Goal: Transaction & Acquisition: Purchase product/service

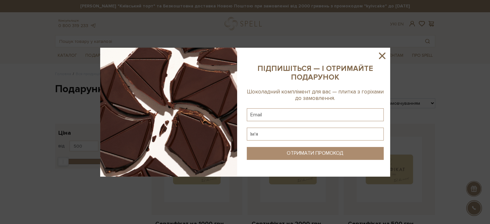
click at [379, 56] on icon at bounding box center [382, 55] width 11 height 11
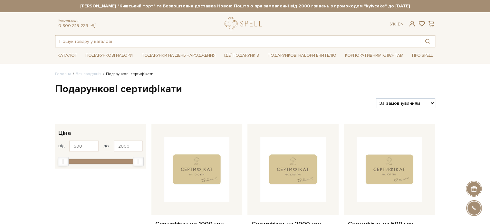
click at [90, 46] on input "text" at bounding box center [237, 41] width 365 height 12
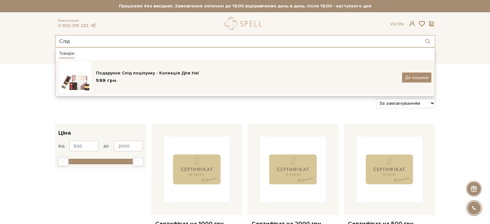
type input "Слід"
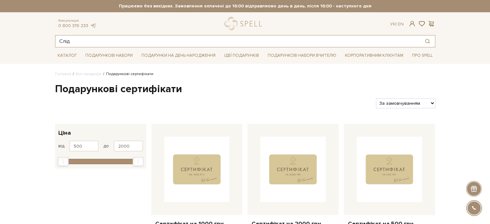
click at [83, 40] on input "Слід" at bounding box center [237, 41] width 365 height 12
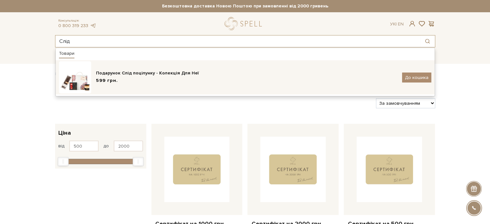
click at [110, 64] on div "Подарунок Слід поцілунку - Колекція Для Неї 599 грн. До кошика" at bounding box center [245, 77] width 372 height 32
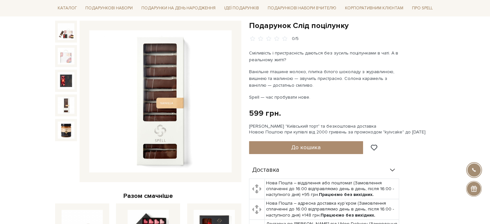
click at [63, 100] on img at bounding box center [66, 105] width 17 height 17
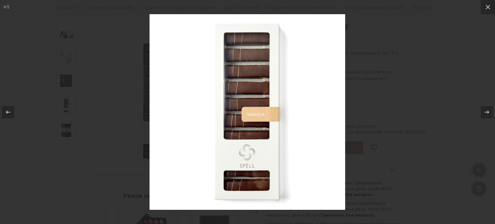
click at [405, 58] on div at bounding box center [247, 112] width 495 height 224
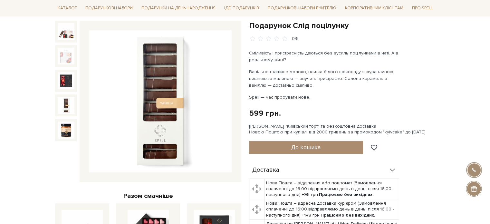
scroll to position [32, 0]
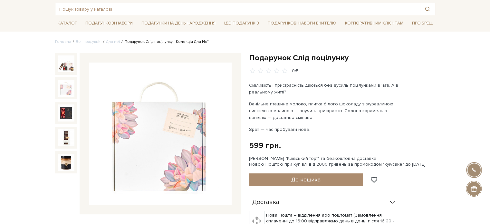
click at [66, 94] on img at bounding box center [66, 88] width 17 height 17
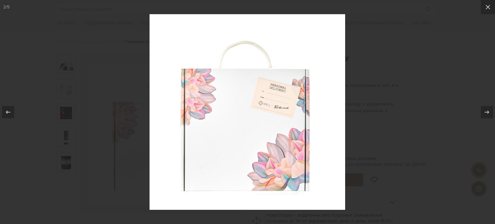
click at [426, 119] on div at bounding box center [247, 112] width 495 height 224
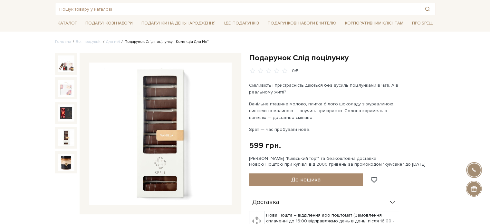
click at [56, 117] on div at bounding box center [66, 113] width 22 height 22
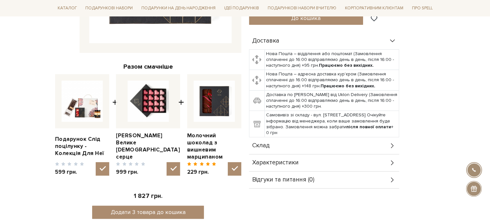
scroll to position [225, 0]
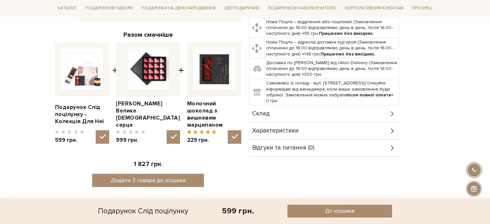
click at [281, 135] on div "Характеристики" at bounding box center [324, 130] width 150 height 17
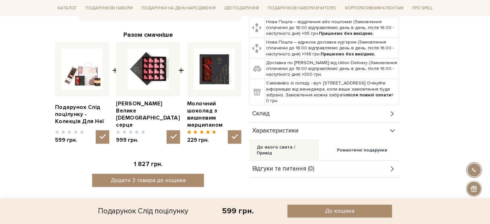
click at [267, 112] on span "Склад" at bounding box center [260, 114] width 17 height 6
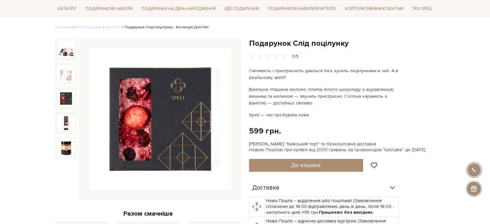
scroll to position [32, 0]
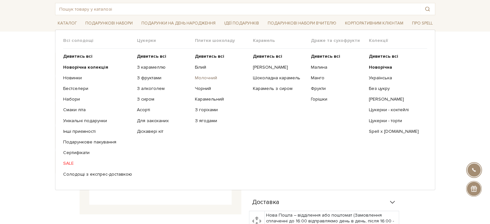
click at [200, 77] on link "Молочний" at bounding box center [221, 78] width 53 height 6
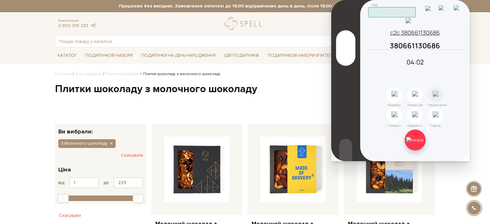
click at [414, 143] on img at bounding box center [414, 140] width 17 height 6
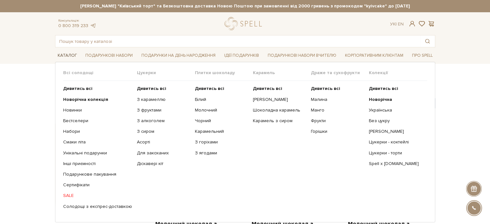
click at [70, 57] on link "Каталог" at bounding box center [67, 56] width 24 height 10
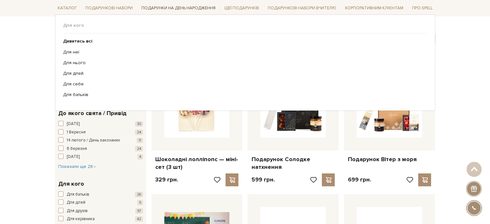
click at [194, 8] on link "Подарунки на День народження" at bounding box center [178, 8] width 79 height 10
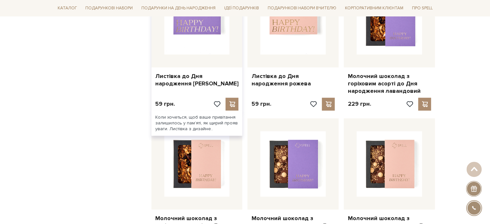
scroll to position [386, 0]
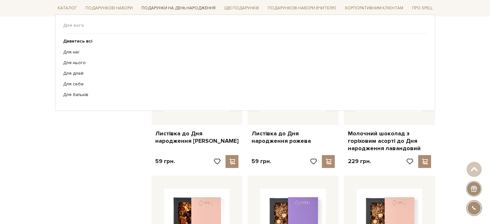
click at [170, 10] on link "Подарунки на День народження" at bounding box center [178, 8] width 79 height 10
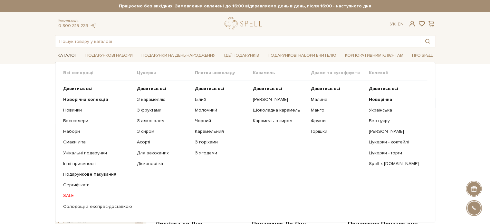
click at [67, 57] on link "Каталог" at bounding box center [67, 56] width 24 height 10
click at [66, 55] on link "Каталог" at bounding box center [67, 56] width 24 height 10
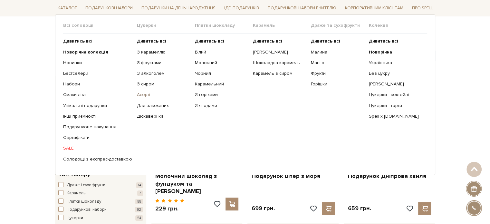
scroll to position [32, 0]
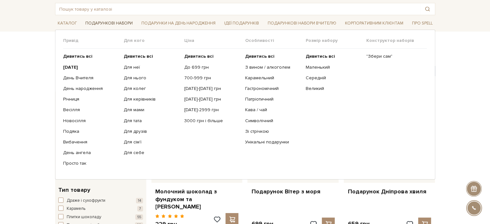
click at [119, 24] on link "Подарункові набори" at bounding box center [109, 23] width 52 height 10
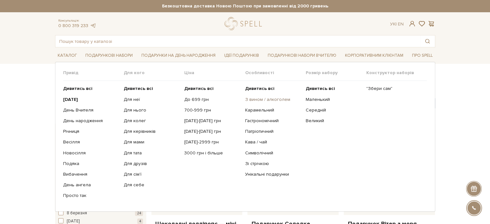
click at [257, 100] on link "З вином / алкоголем" at bounding box center [273, 100] width 56 height 6
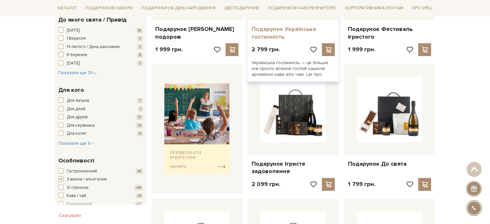
scroll to position [225, 0]
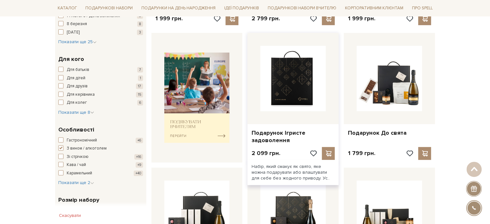
click at [302, 92] on img at bounding box center [292, 78] width 65 height 65
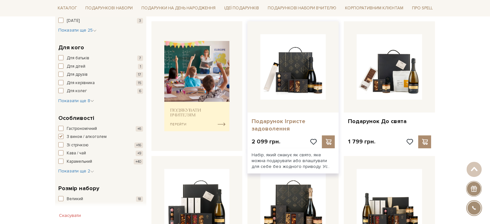
scroll to position [269, 0]
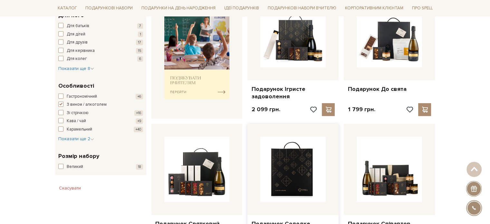
click at [311, 180] on img at bounding box center [292, 169] width 65 height 65
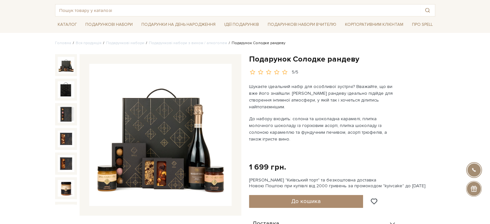
scroll to position [32, 0]
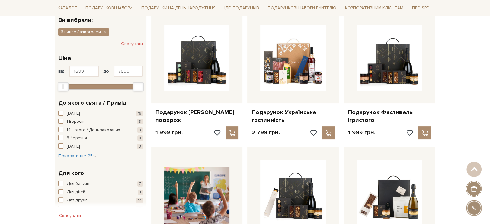
scroll to position [64, 0]
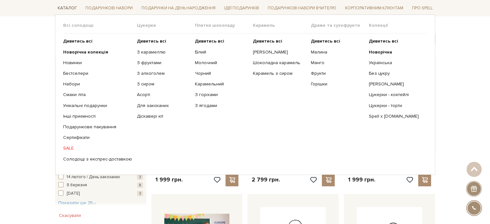
click at [60, 9] on link "Каталог" at bounding box center [67, 8] width 24 height 10
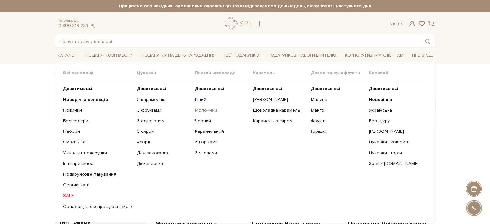
click at [200, 111] on link "Молочний" at bounding box center [221, 110] width 53 height 6
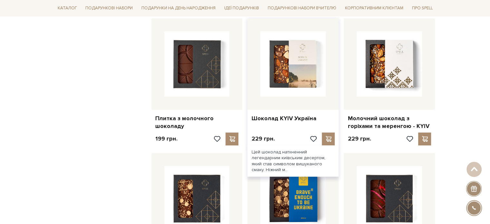
scroll to position [580, 0]
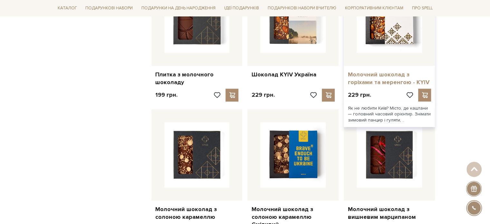
click at [387, 77] on link "Молочний шоколад з горіхами та меренгою - KYIV" at bounding box center [389, 78] width 83 height 15
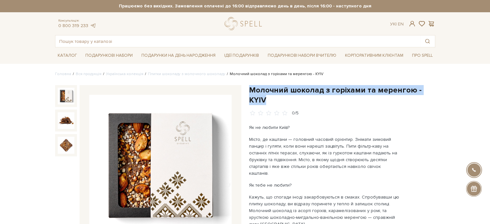
drag, startPoint x: 376, startPoint y: 93, endPoint x: 264, endPoint y: 91, distance: 111.8
